Goal: Transaction & Acquisition: Purchase product/service

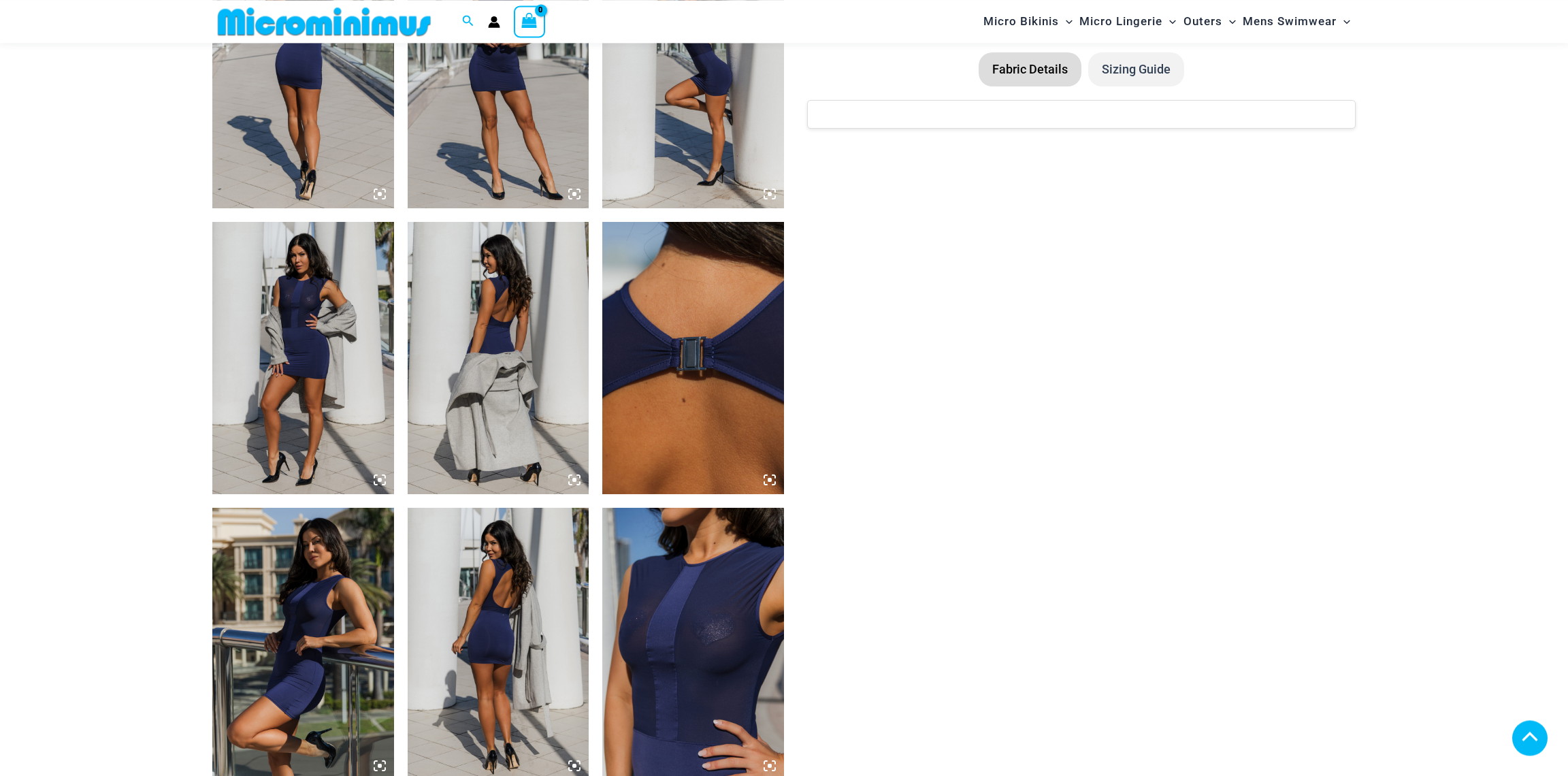
scroll to position [1274, 0]
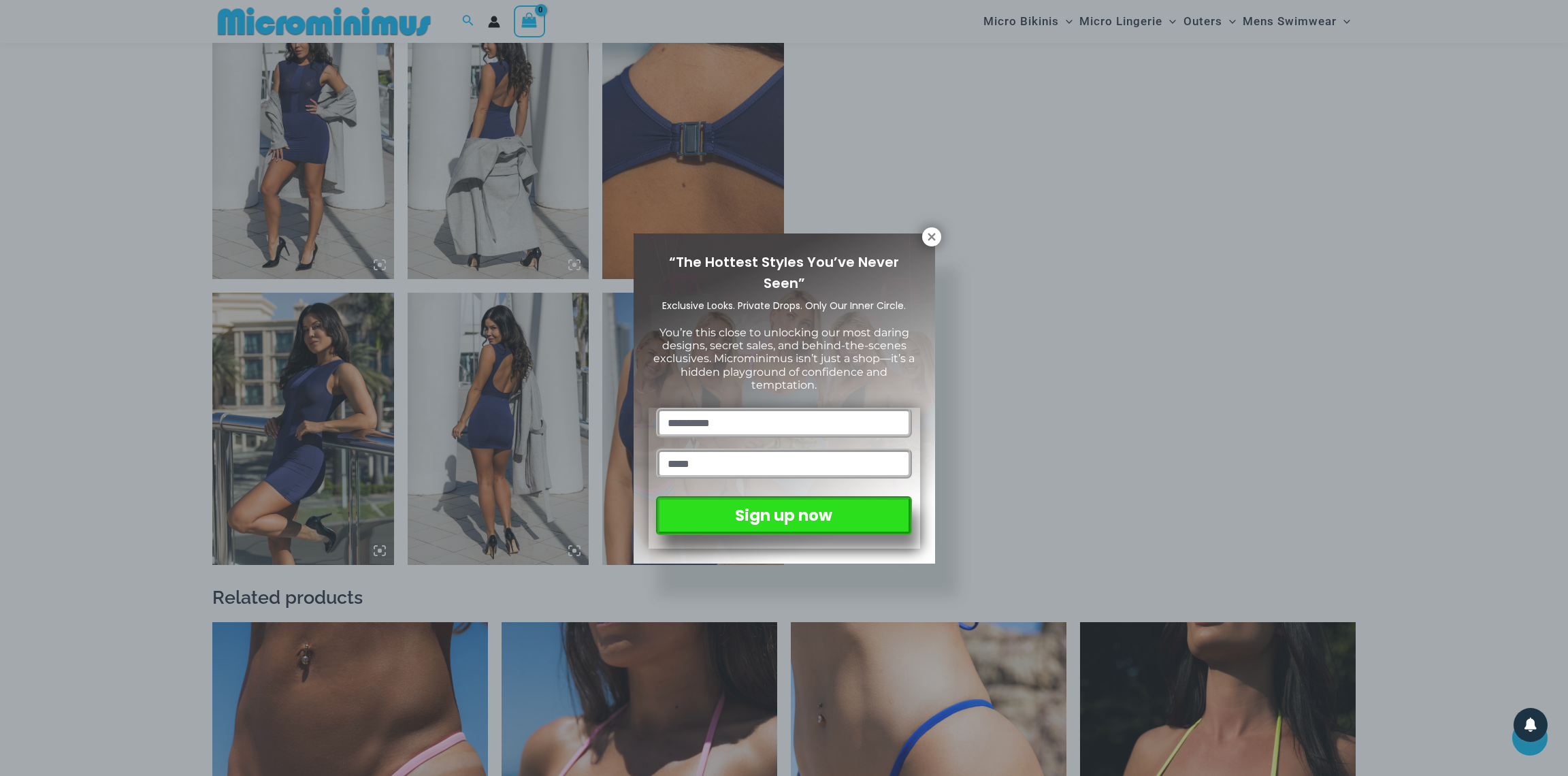
click at [728, 408] on input "text" at bounding box center [784, 422] width 255 height 30
type input "**********"
click at [985, 428] on div "**********" at bounding box center [784, 388] width 1568 height 776
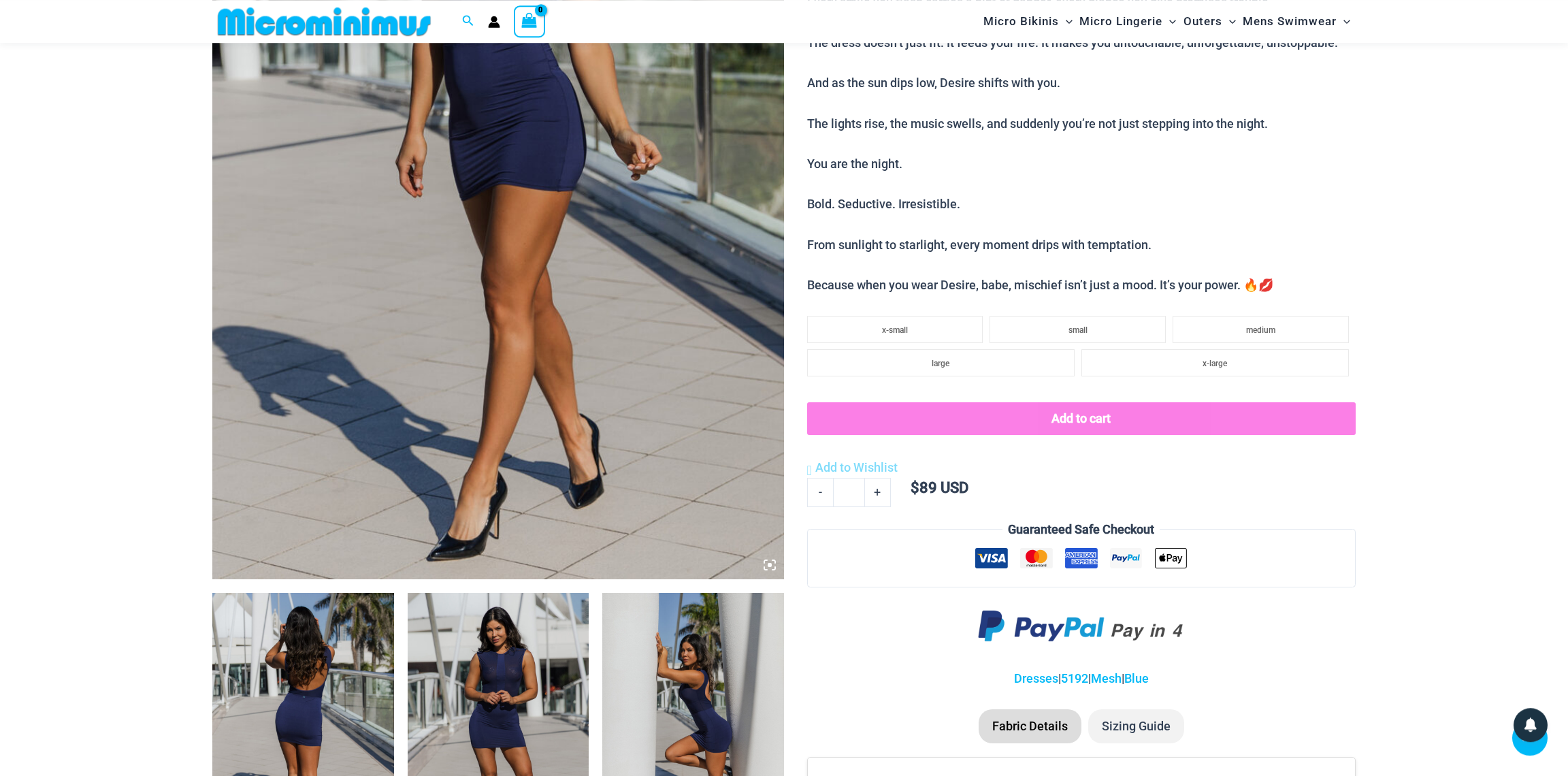
scroll to position [447, 0]
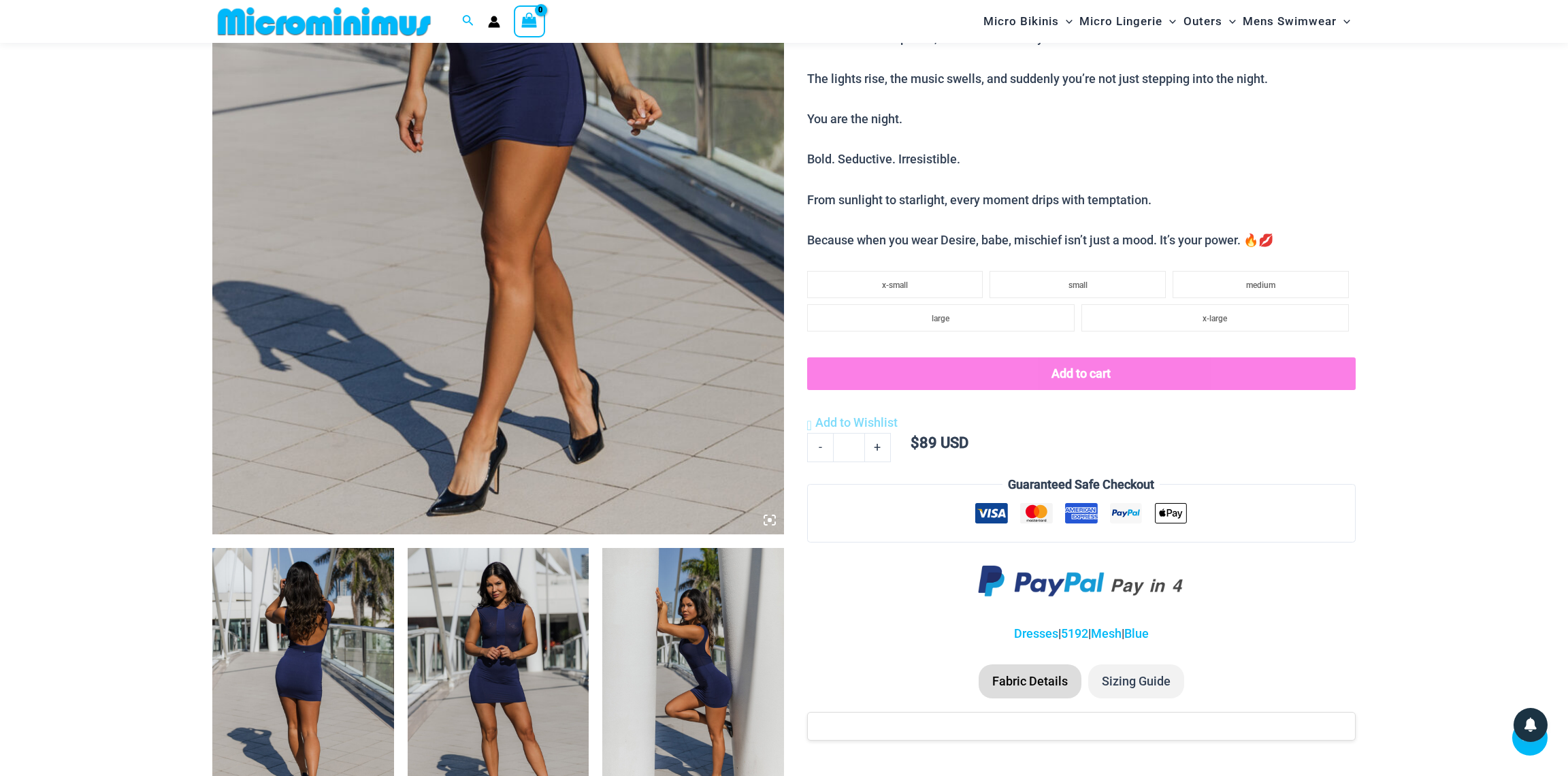
click at [478, 254] on img at bounding box center [498, 105] width 572 height 858
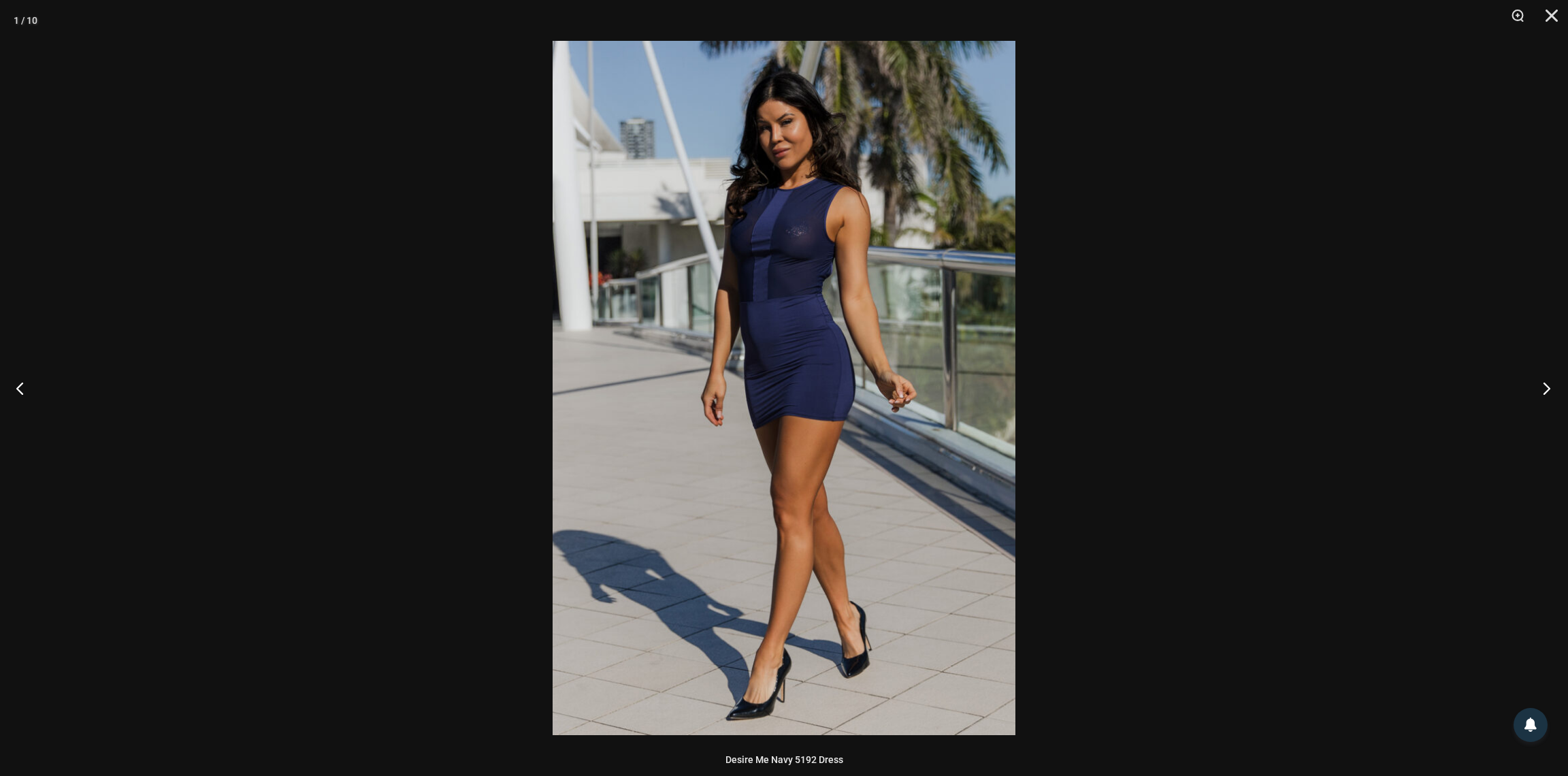
click at [1544, 388] on button "Next" at bounding box center [1542, 388] width 51 height 68
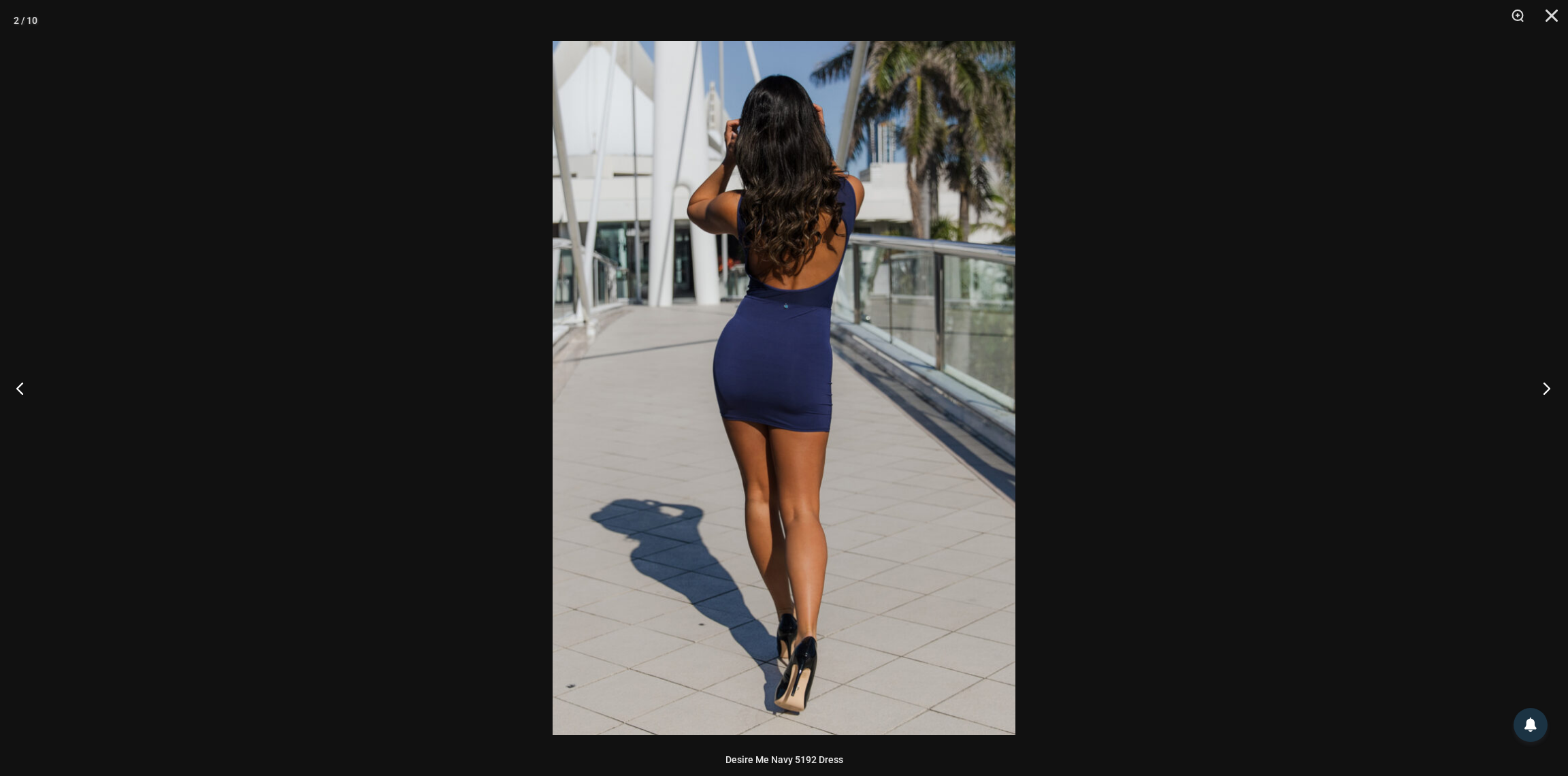
click at [1542, 388] on button "Next" at bounding box center [1542, 388] width 51 height 68
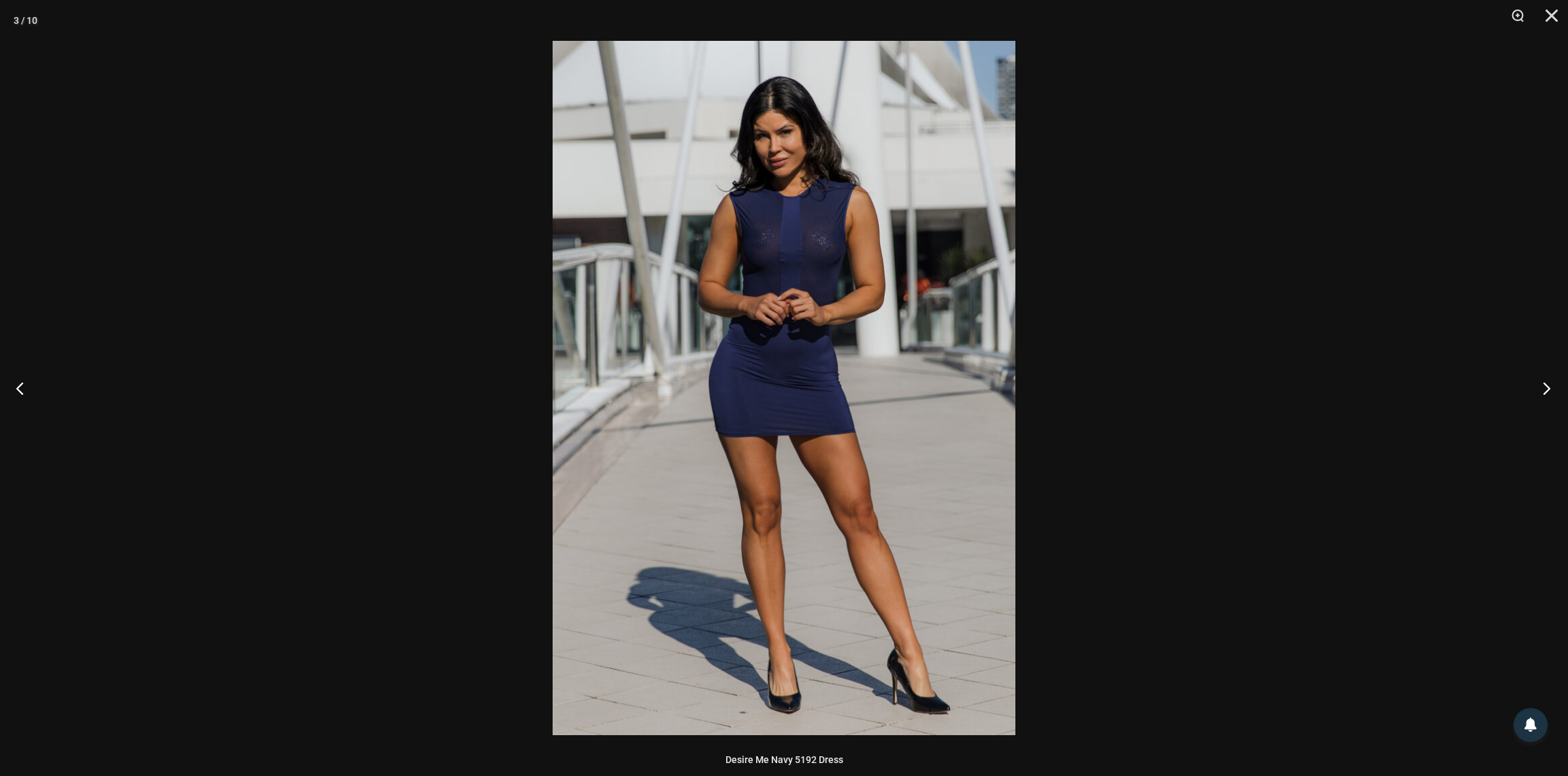
click at [1541, 388] on button "Next" at bounding box center [1542, 388] width 51 height 68
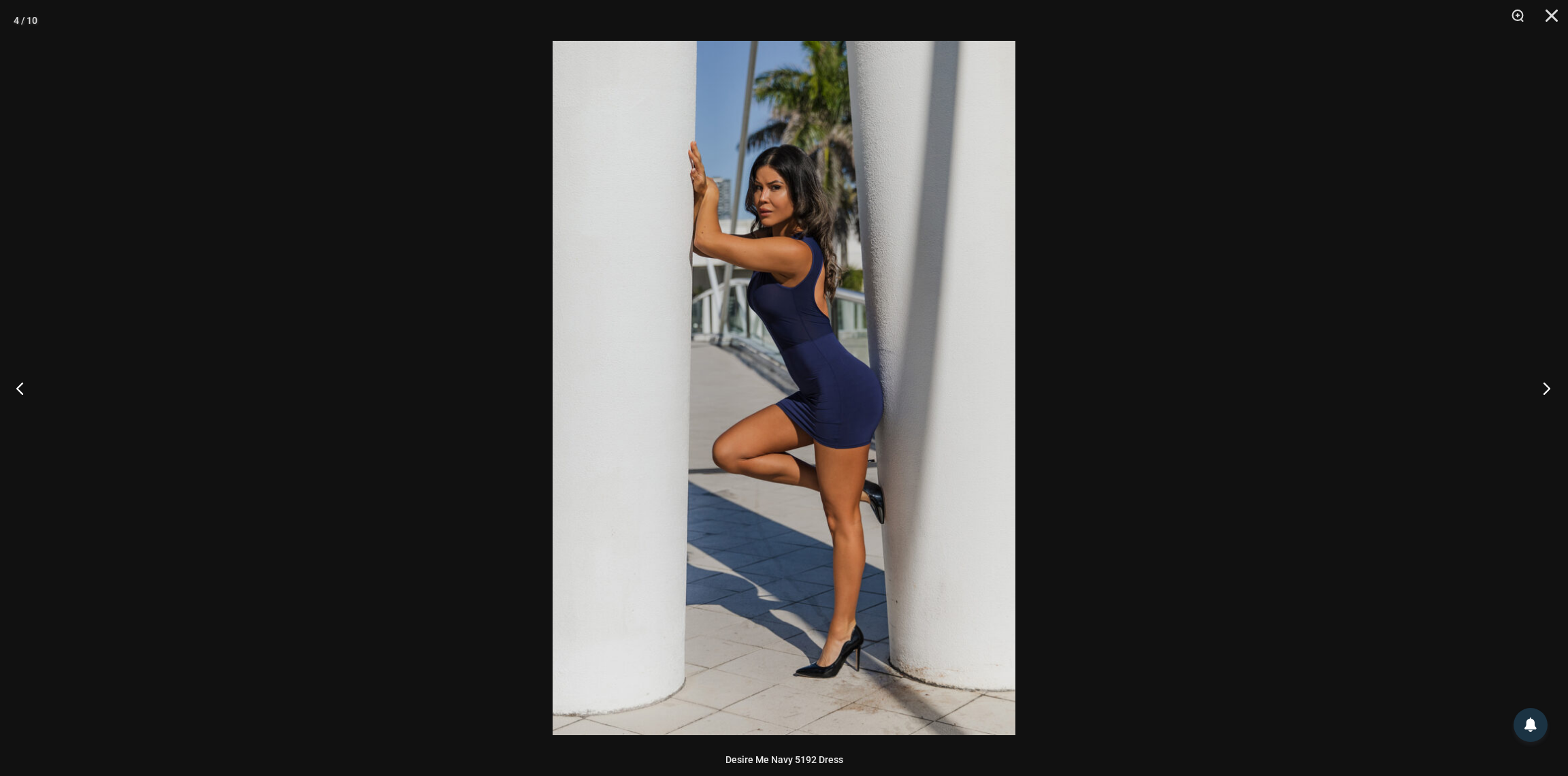
click at [1541, 388] on button "Next" at bounding box center [1542, 388] width 51 height 68
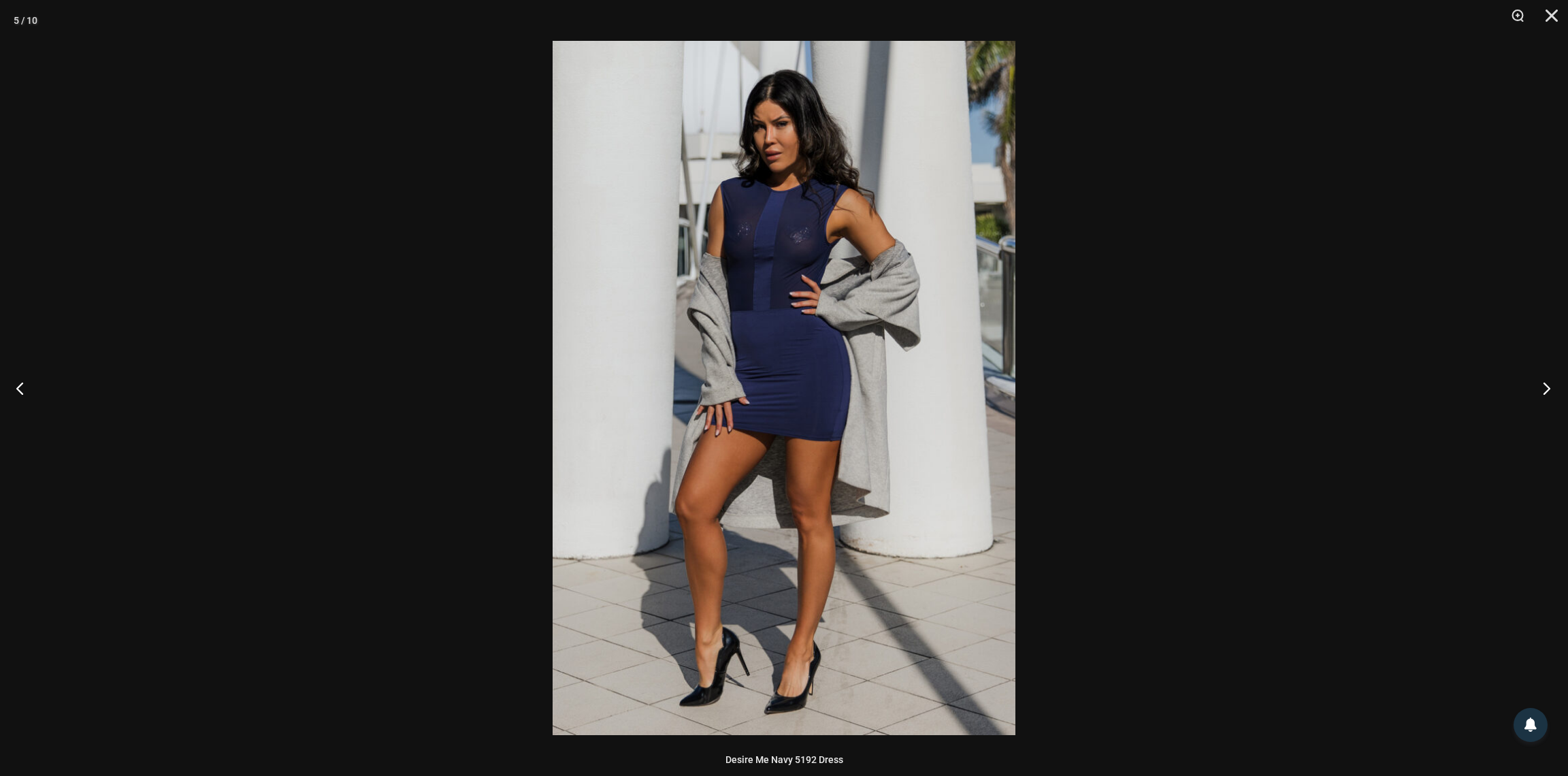
click at [1541, 388] on button "Next" at bounding box center [1542, 388] width 51 height 68
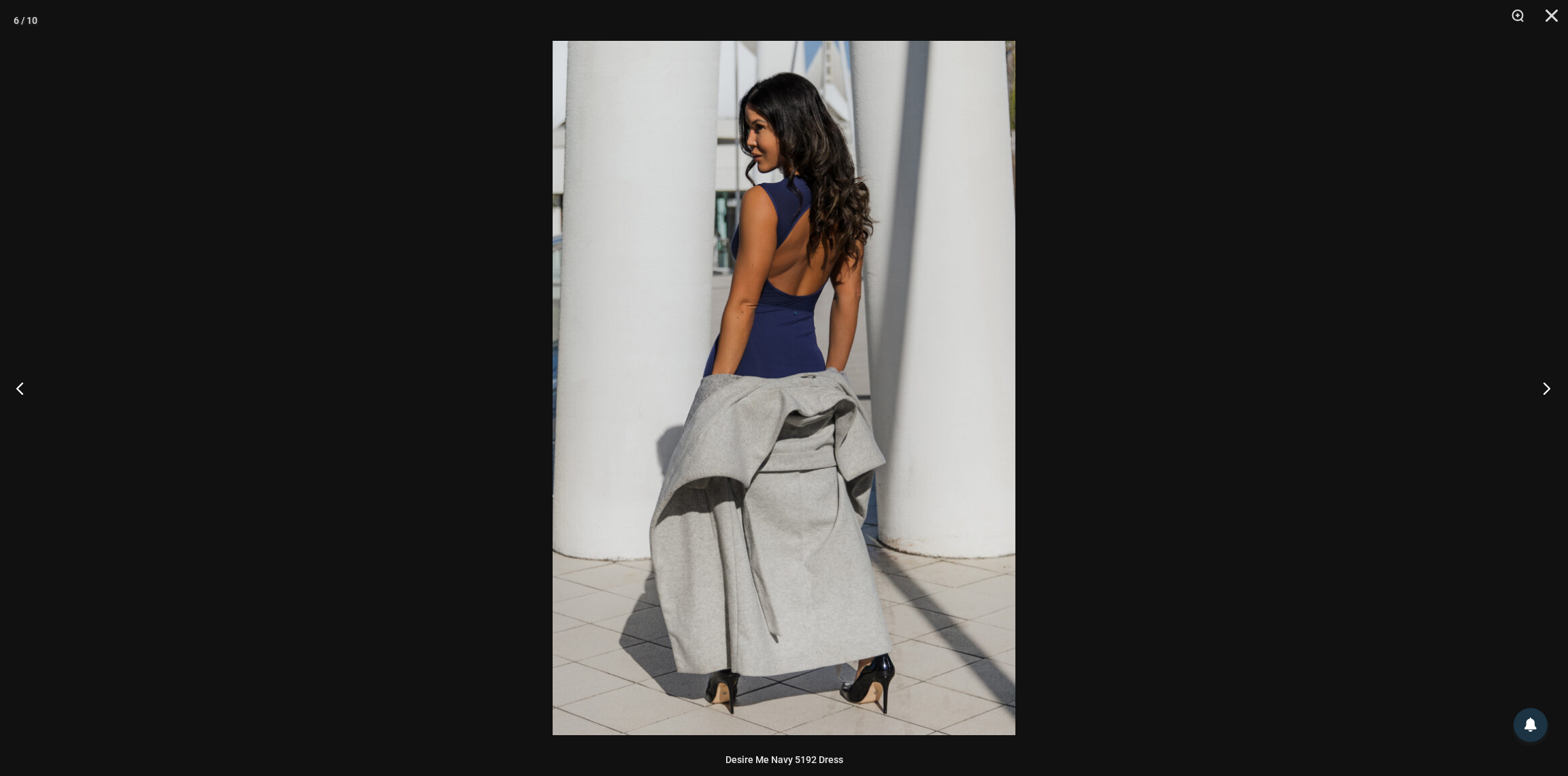
click at [1541, 388] on button "Next" at bounding box center [1542, 388] width 51 height 68
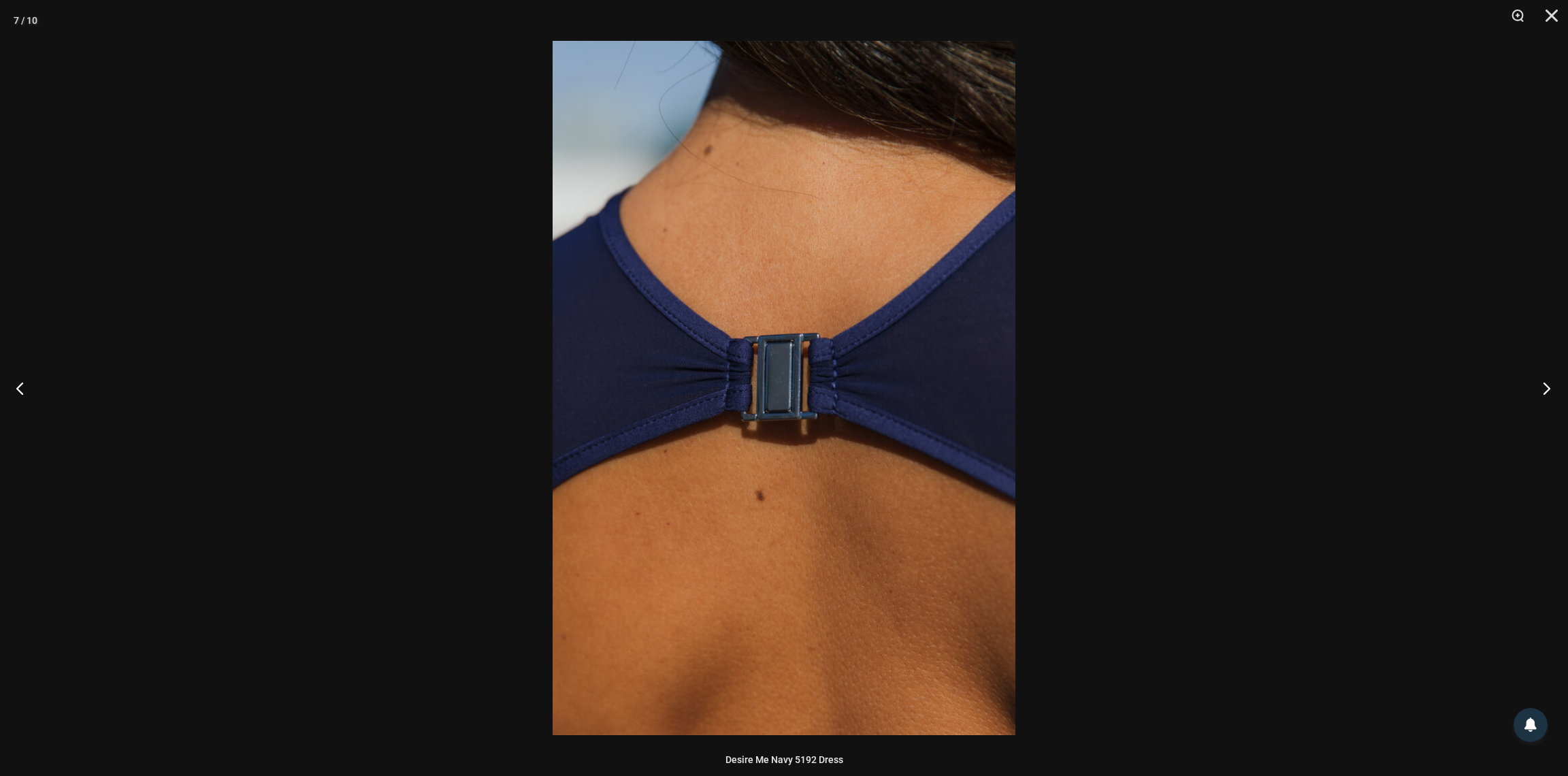
click at [1541, 388] on button "Next" at bounding box center [1542, 388] width 51 height 68
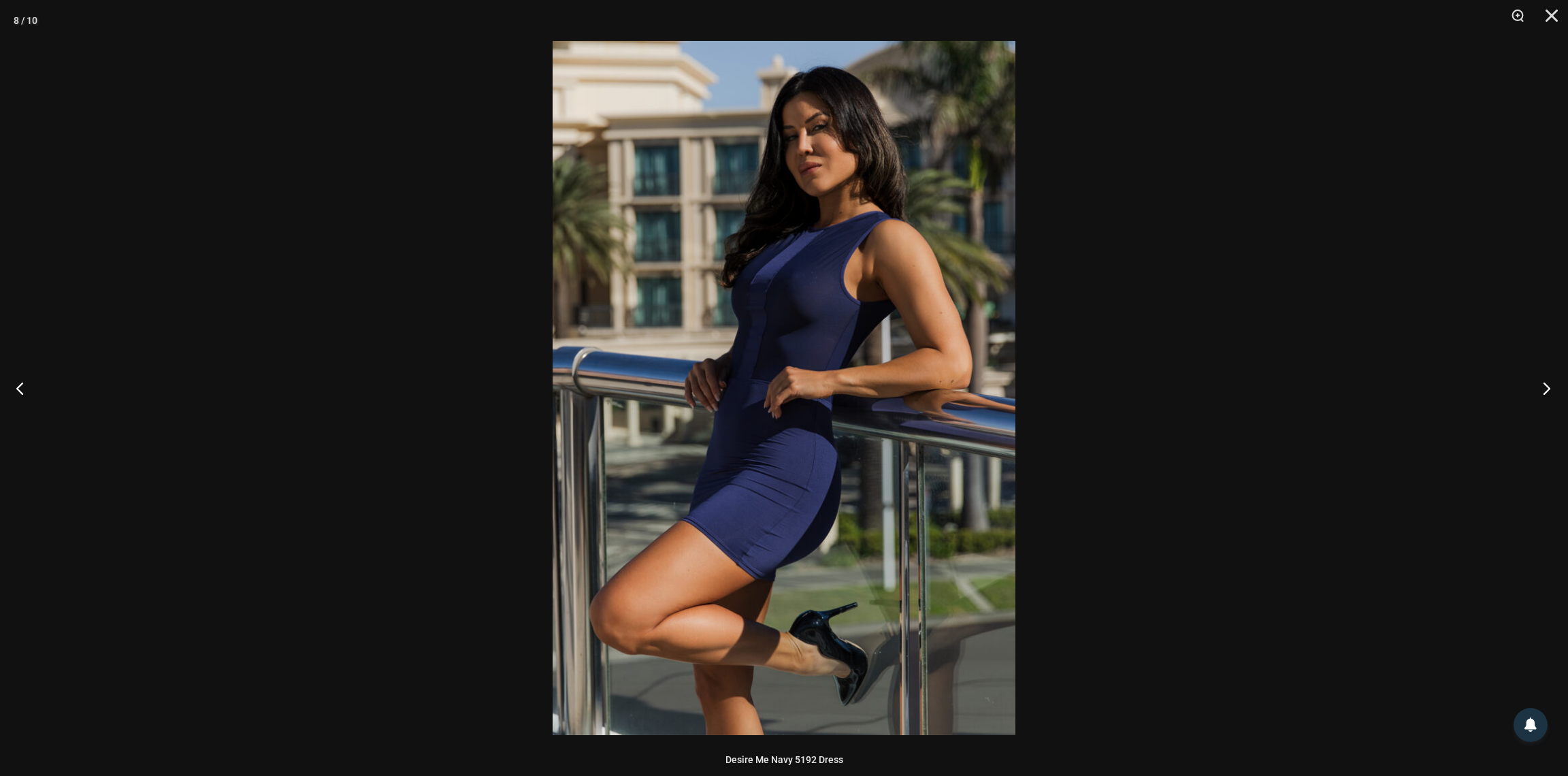
click at [1541, 388] on button "Next" at bounding box center [1542, 388] width 51 height 68
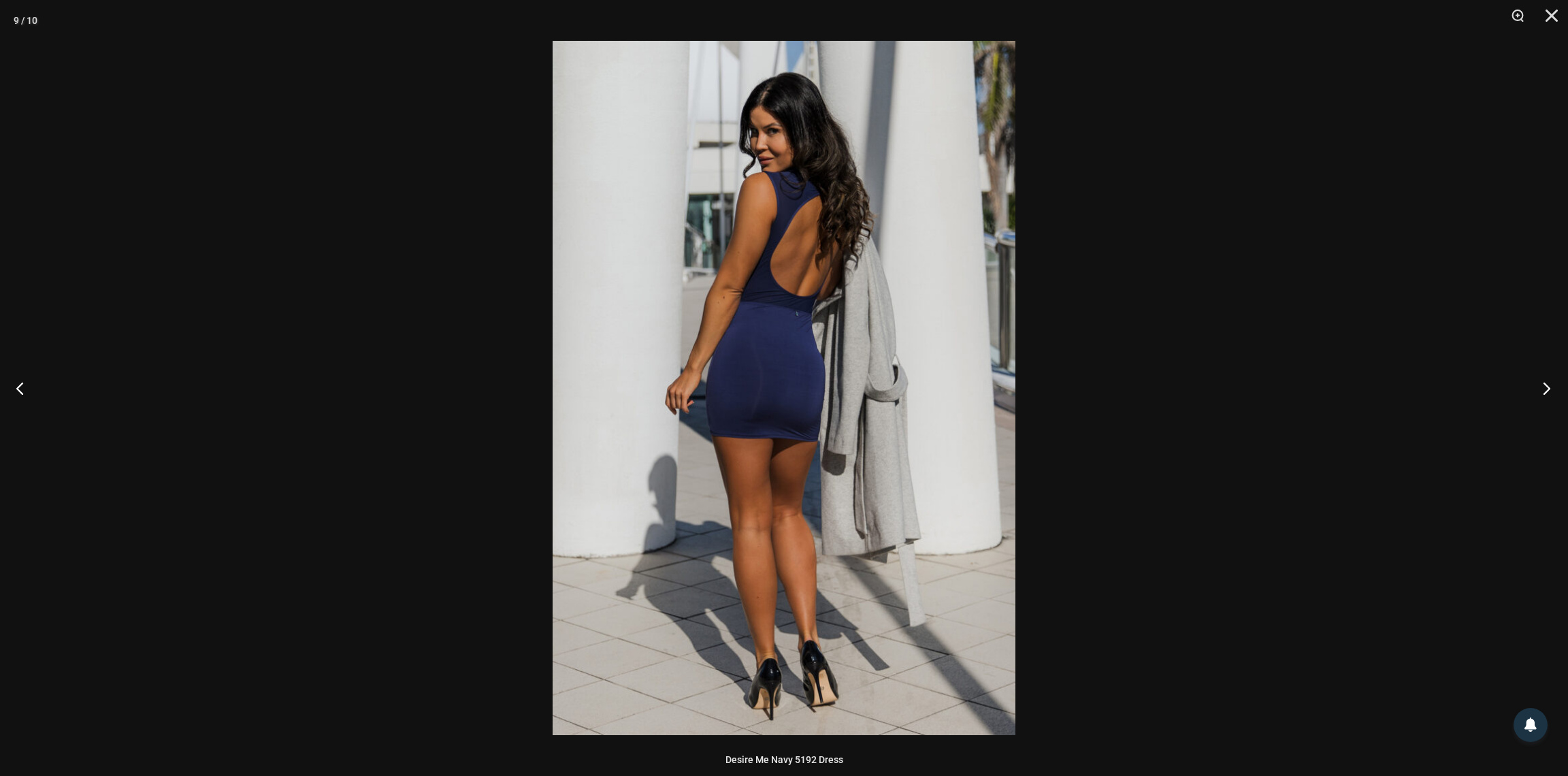
click at [1541, 388] on button "Next" at bounding box center [1542, 388] width 51 height 68
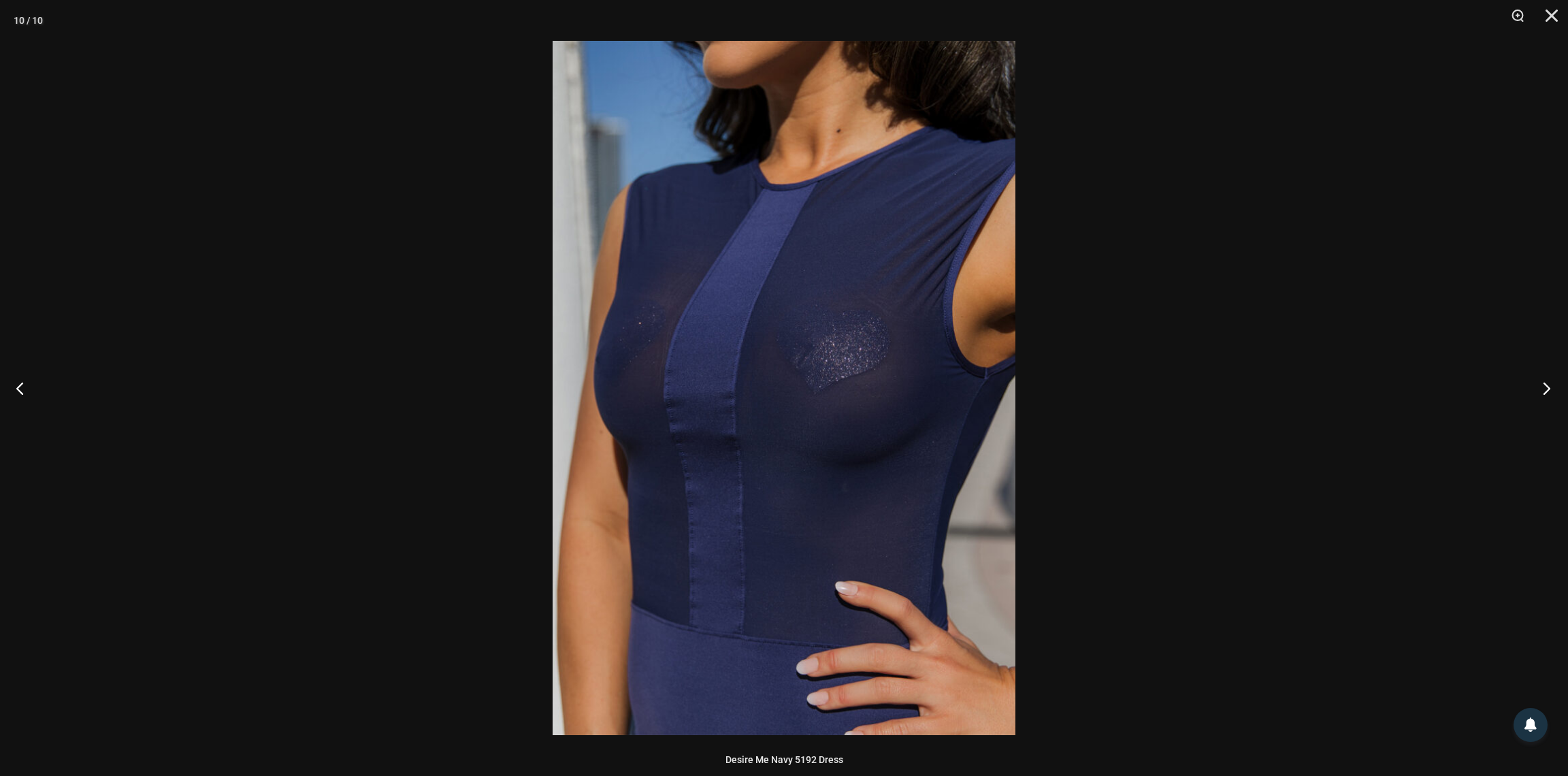
click at [1541, 388] on button "Next" at bounding box center [1542, 388] width 51 height 68
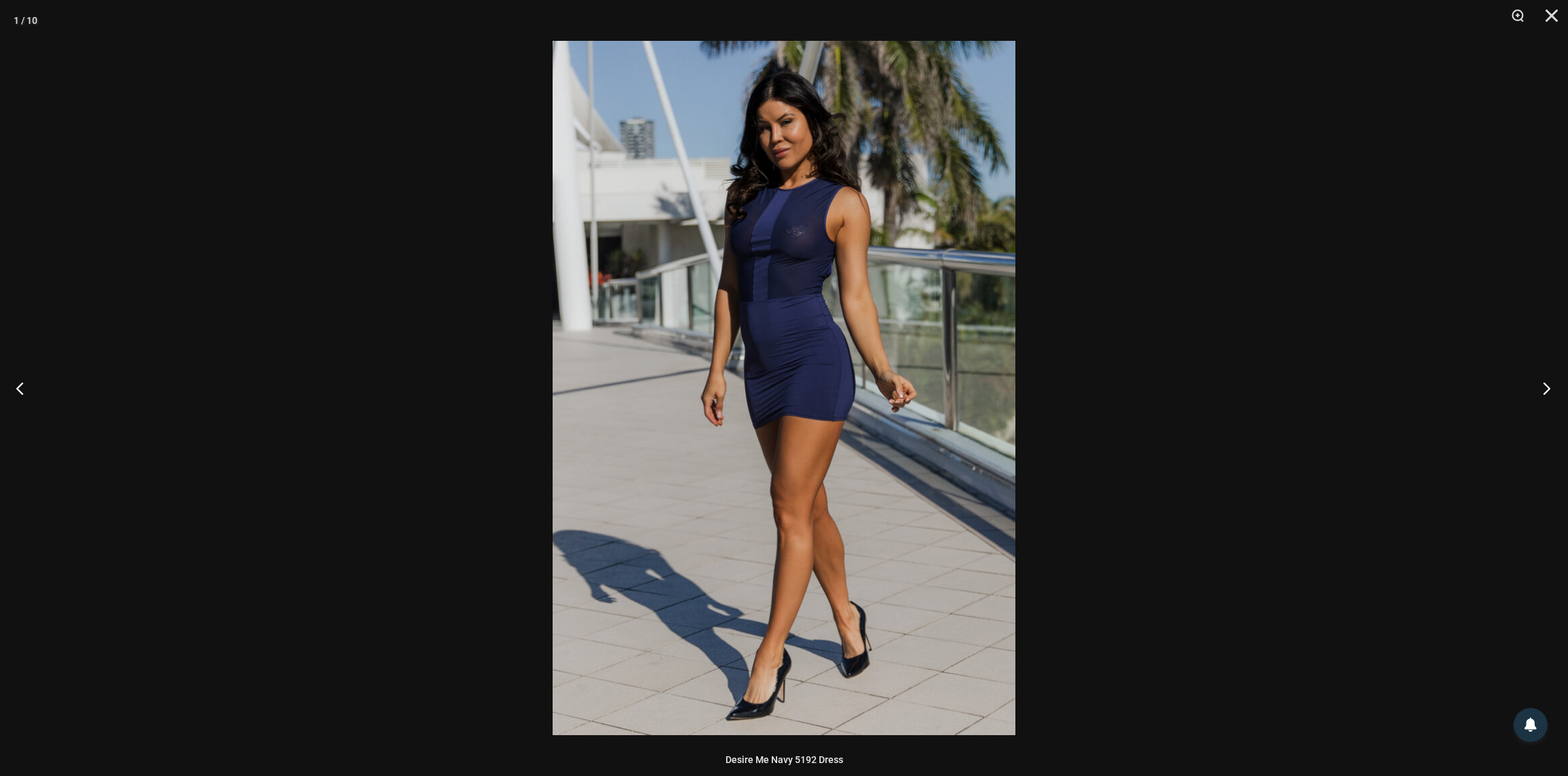
click at [1541, 388] on button "Next" at bounding box center [1542, 388] width 51 height 68
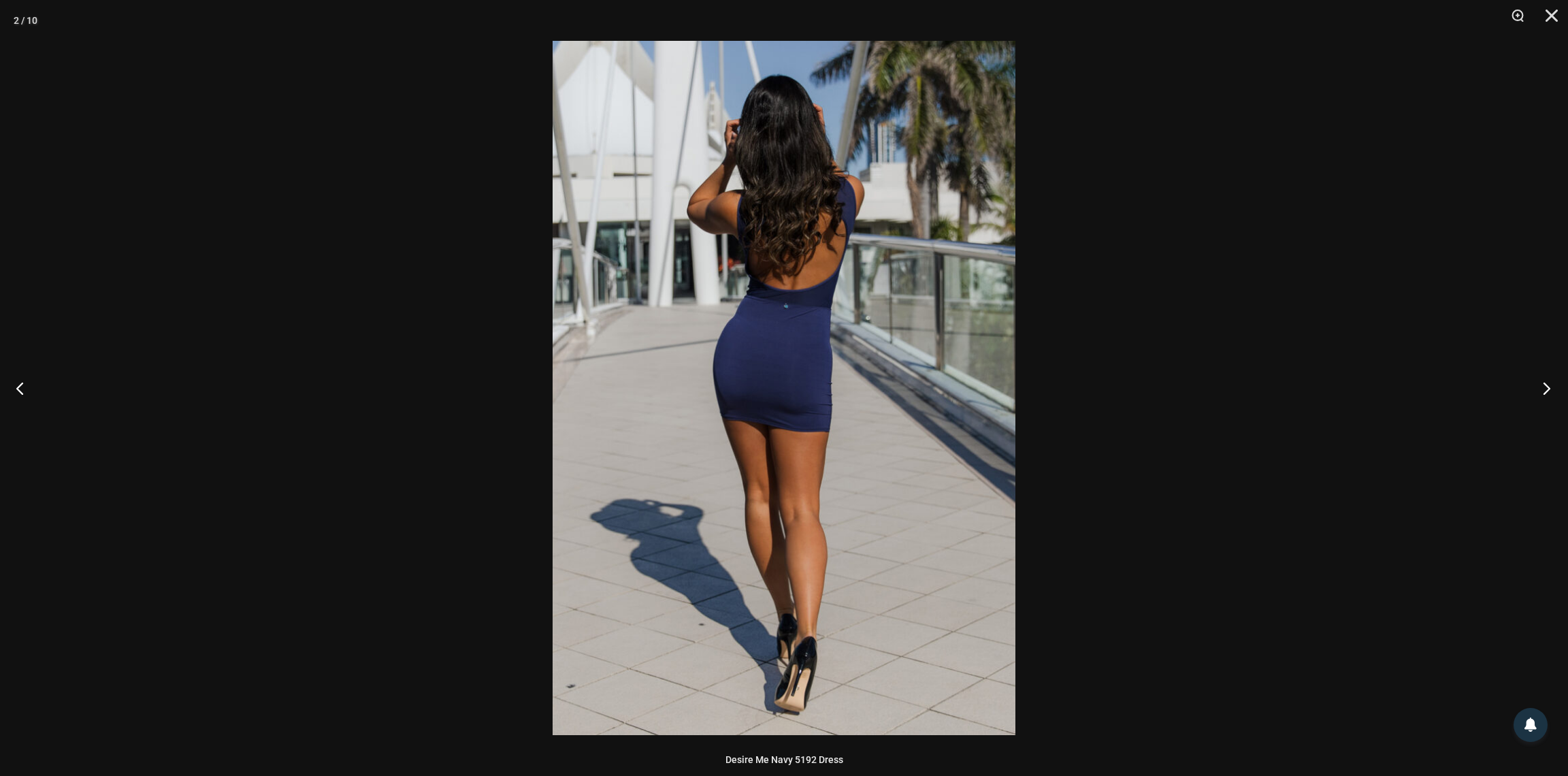
click at [1541, 388] on button "Next" at bounding box center [1542, 388] width 51 height 68
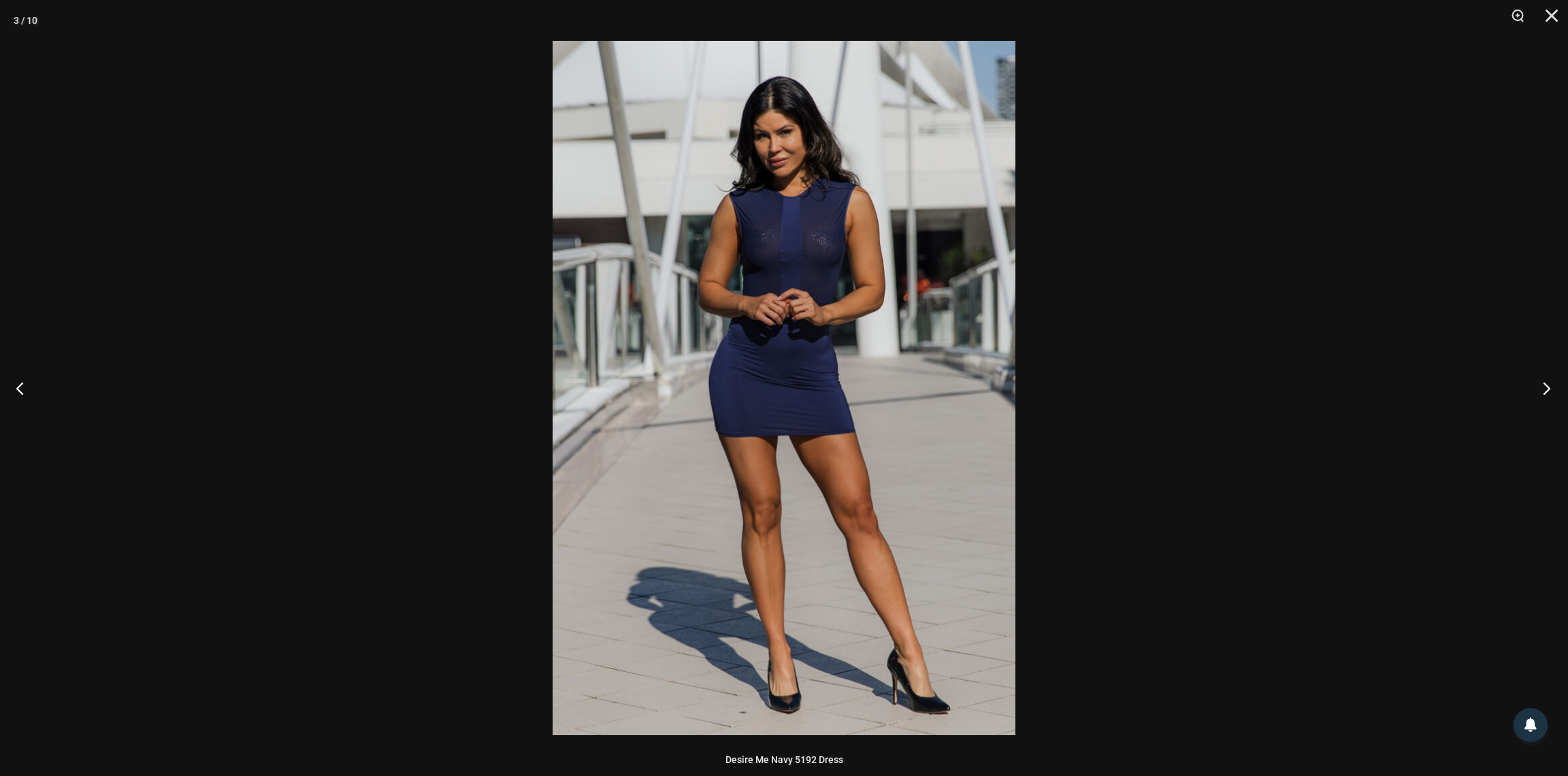
click at [1541, 388] on button "Next" at bounding box center [1542, 388] width 51 height 68
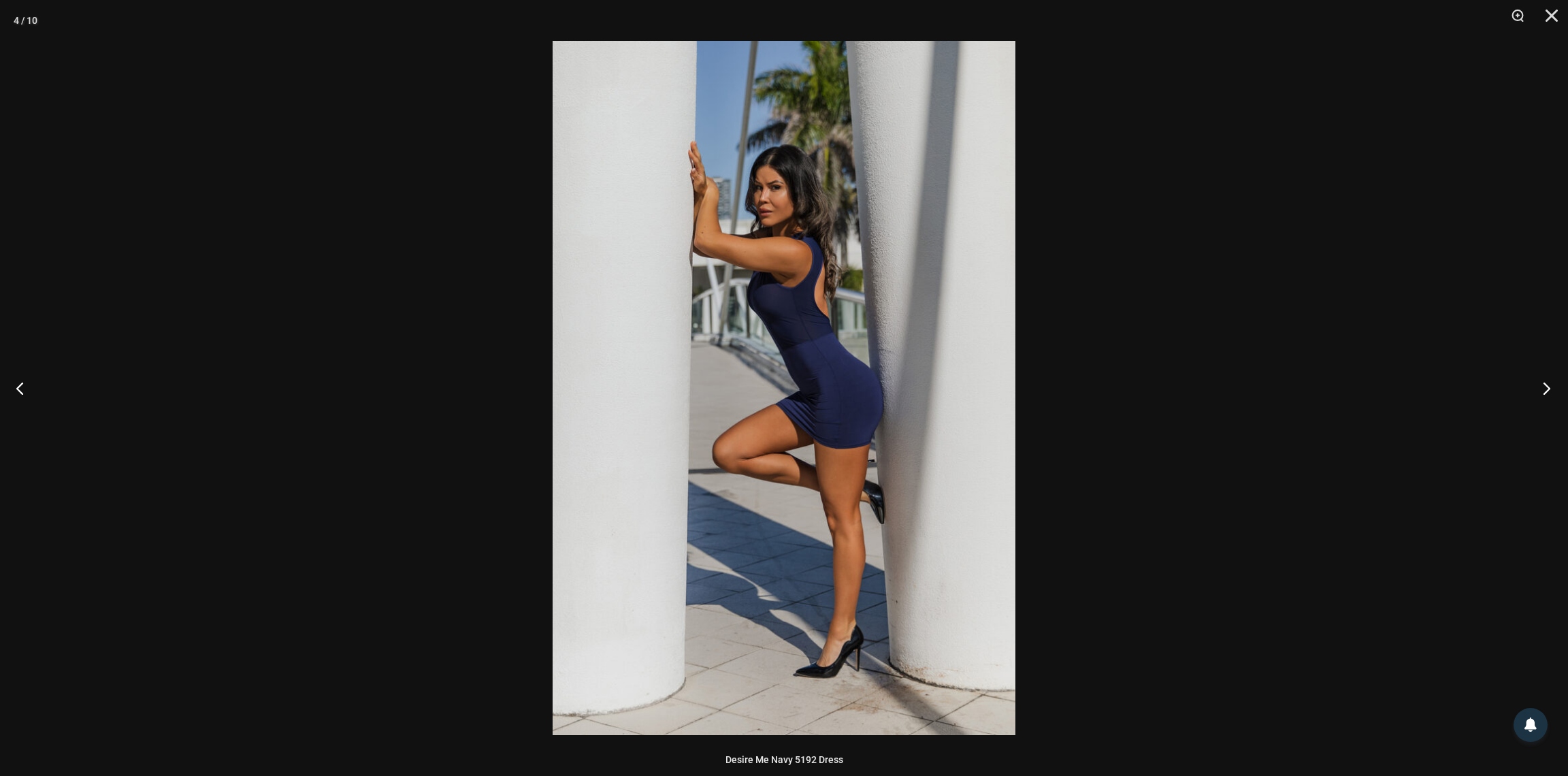
click at [1541, 388] on button "Next" at bounding box center [1542, 388] width 51 height 68
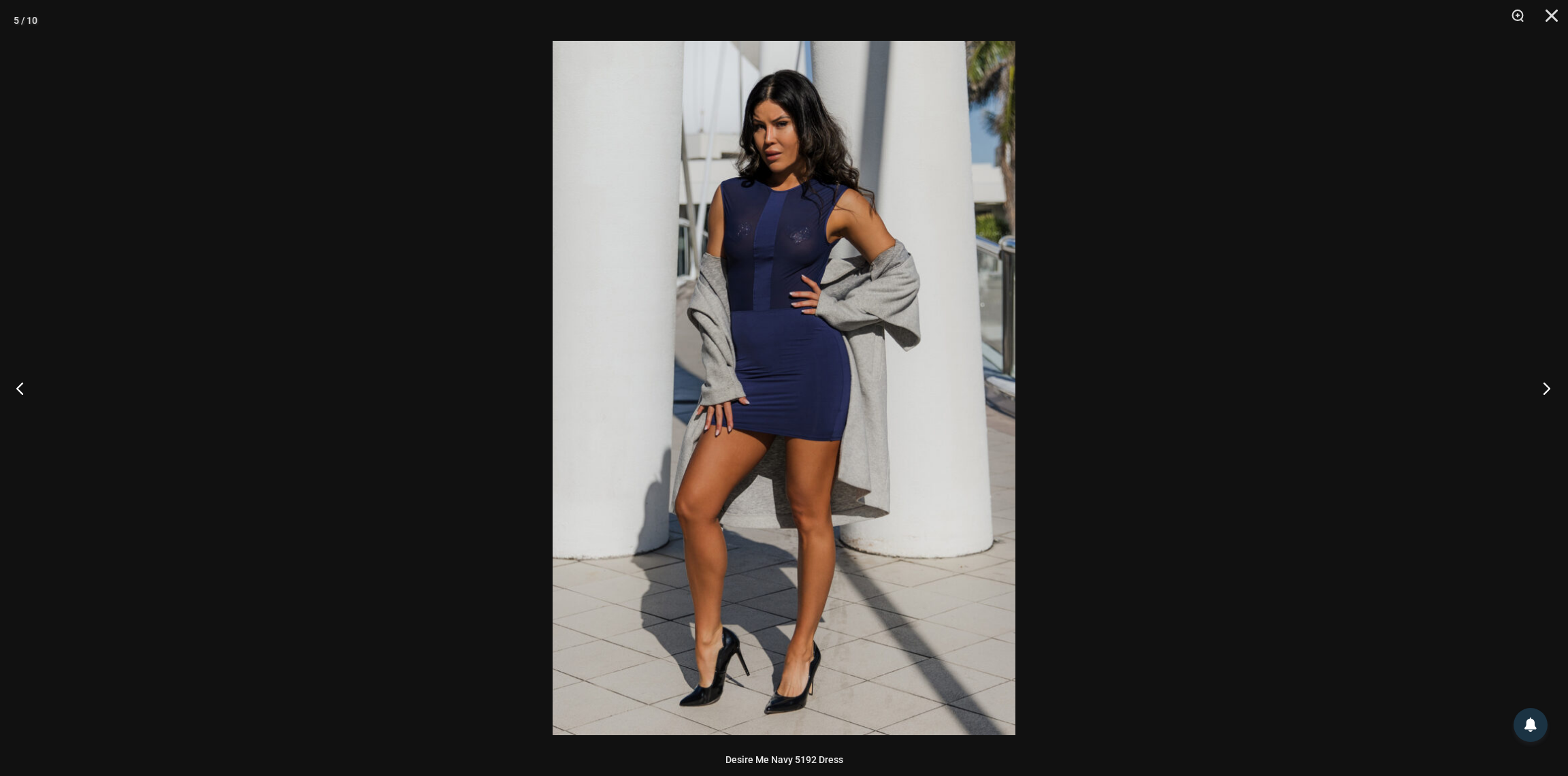
click at [1541, 388] on button "Next" at bounding box center [1542, 388] width 51 height 68
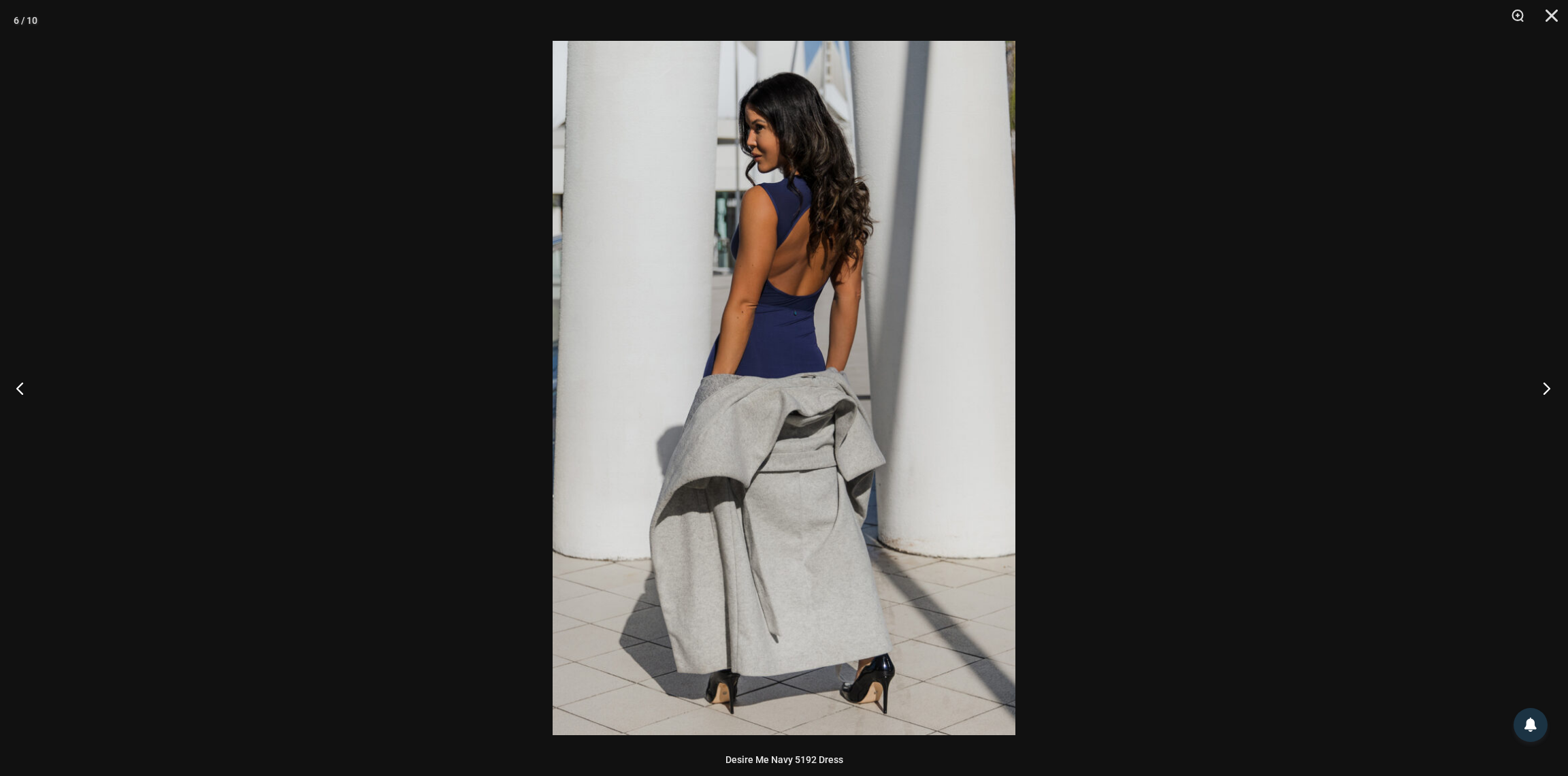
click at [1541, 388] on button "Next" at bounding box center [1542, 388] width 51 height 68
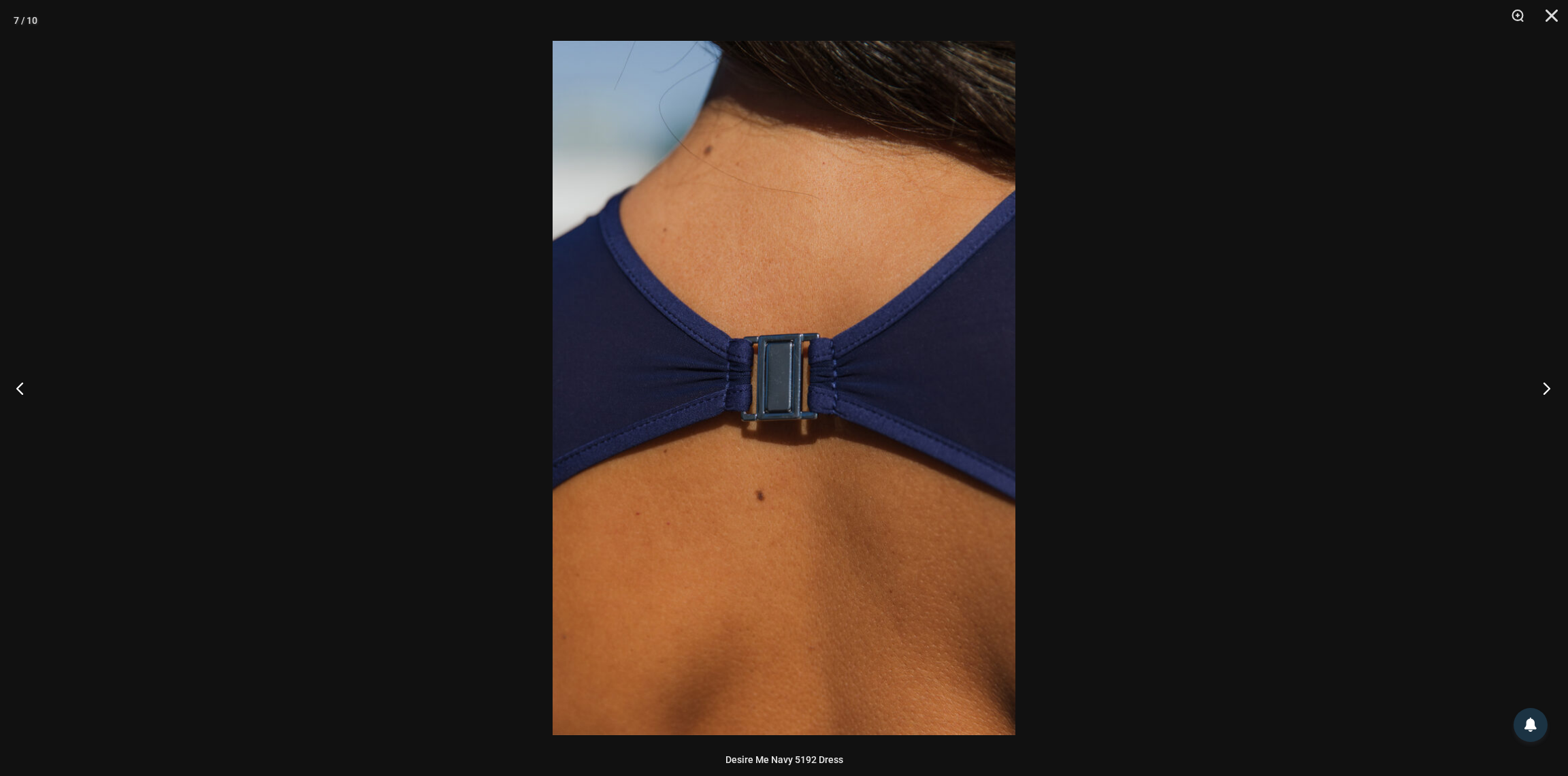
click at [1541, 388] on button "Next" at bounding box center [1542, 388] width 51 height 68
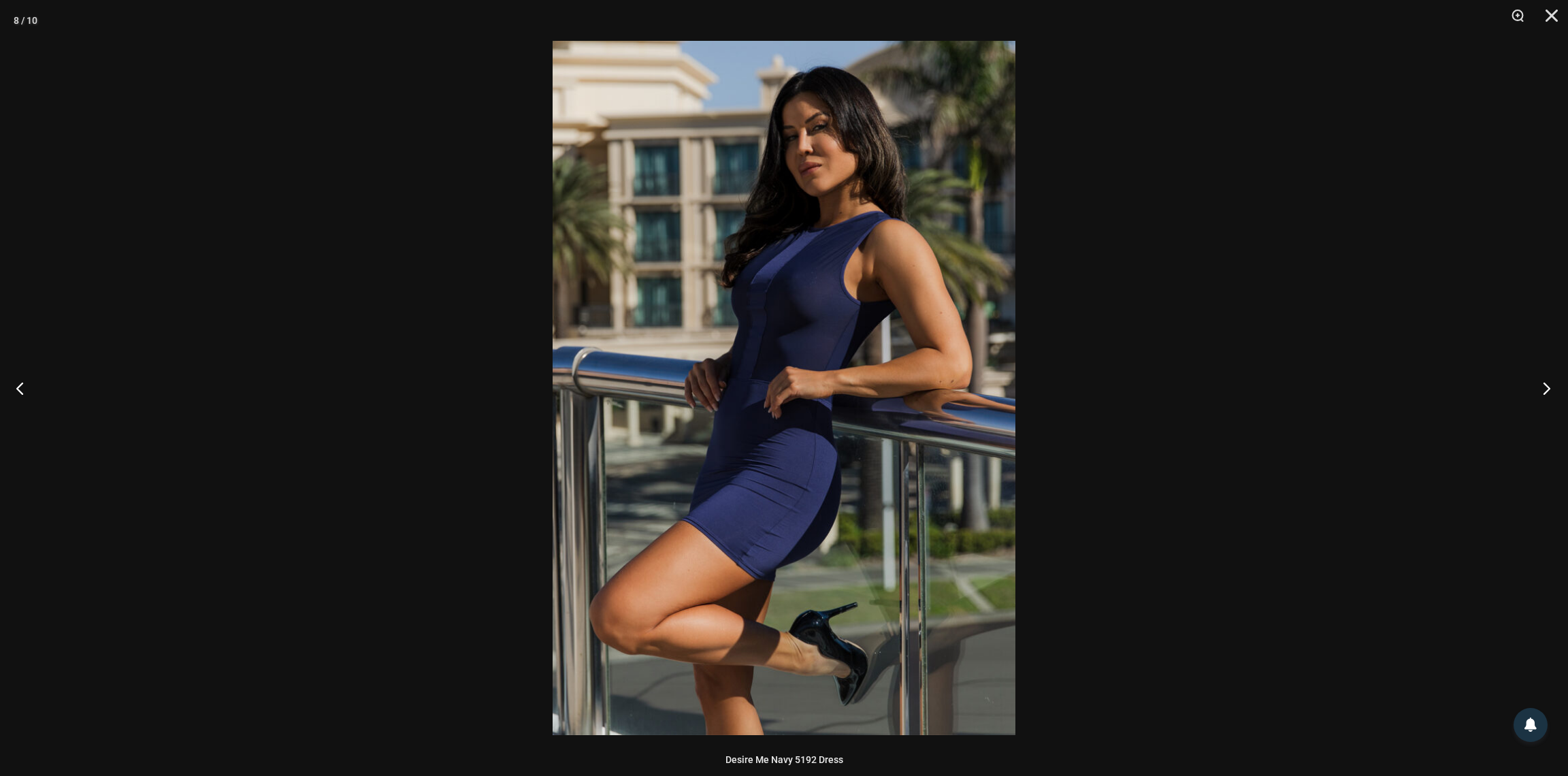
click at [1541, 388] on button "Next" at bounding box center [1542, 388] width 51 height 68
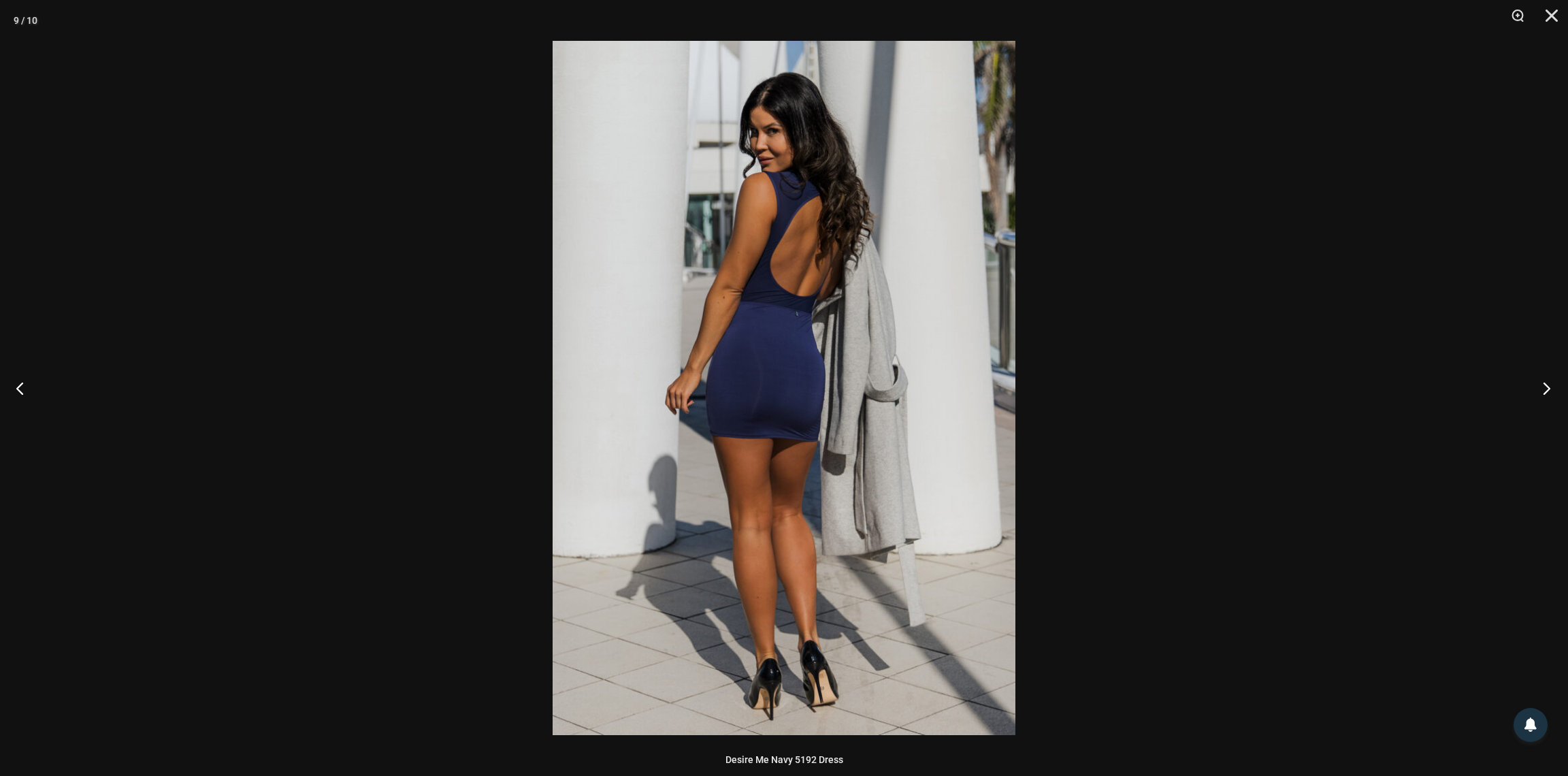
click at [1541, 388] on button "Next" at bounding box center [1542, 388] width 51 height 68
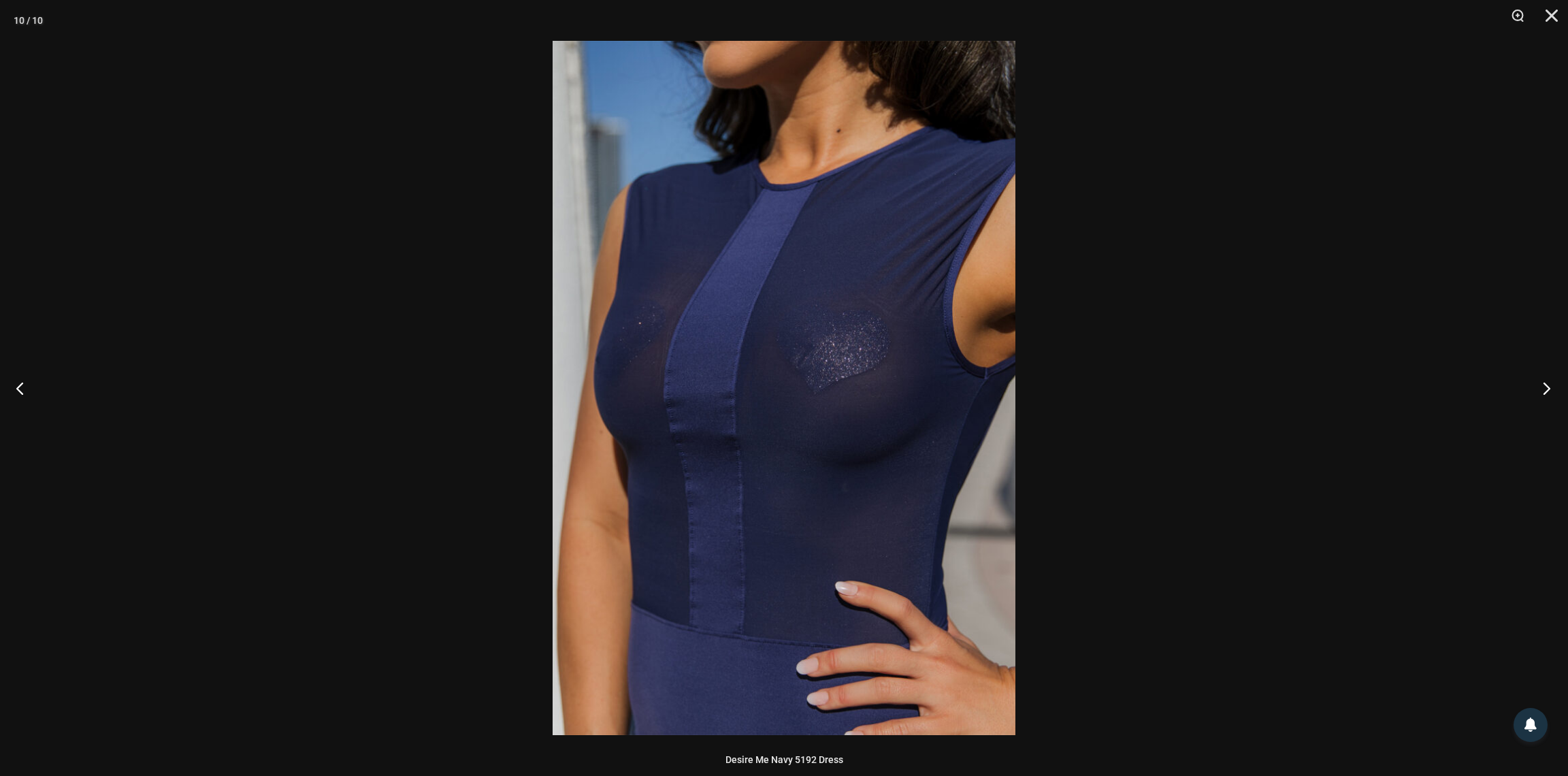
click at [1541, 388] on button "Next" at bounding box center [1542, 388] width 51 height 68
